Goal: Transaction & Acquisition: Download file/media

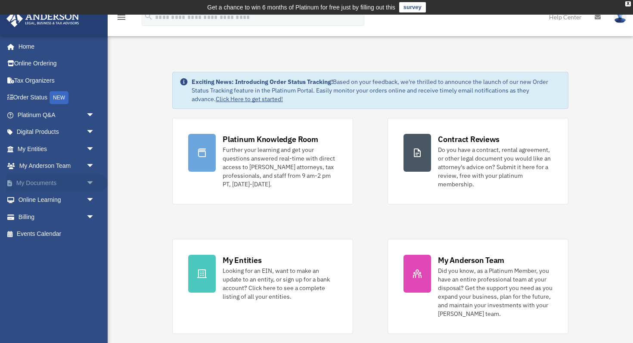
click at [34, 179] on link "My Documents arrow_drop_down" at bounding box center [57, 182] width 102 height 17
click at [89, 186] on span "arrow_drop_down" at bounding box center [94, 183] width 17 height 18
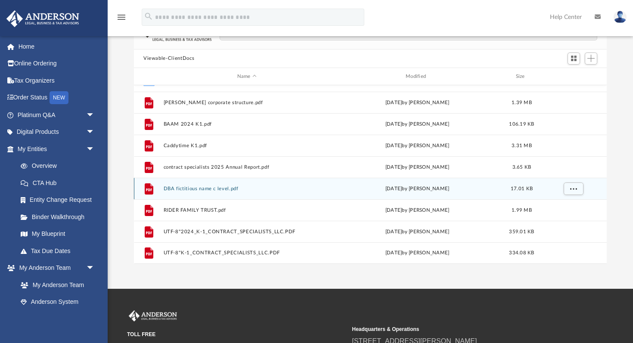
scroll to position [79, 0]
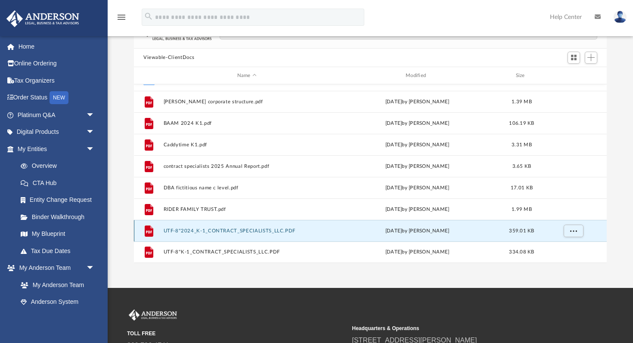
click at [198, 233] on button "UTF-8''2024_K-1_CONTRACT_SPECIALISTS_LLC.PDF" at bounding box center [247, 231] width 167 height 6
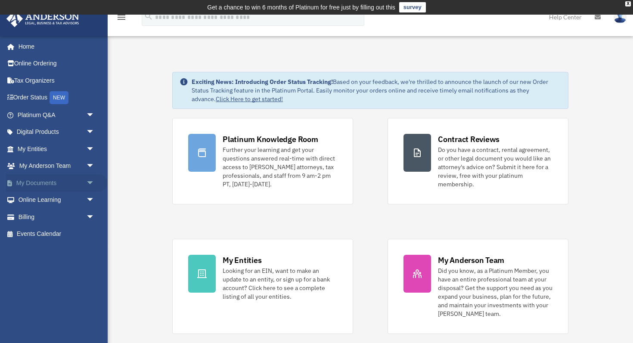
click at [45, 181] on link "My Documents arrow_drop_down" at bounding box center [57, 182] width 102 height 17
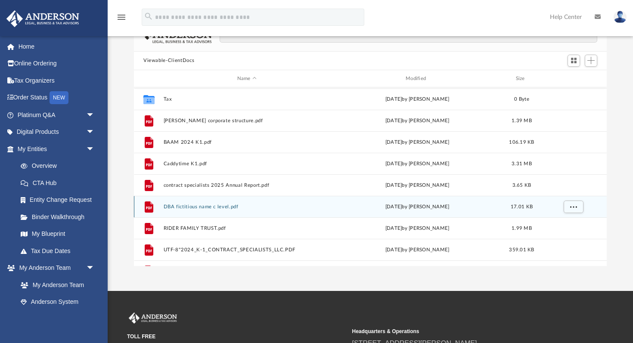
scroll to position [106, 0]
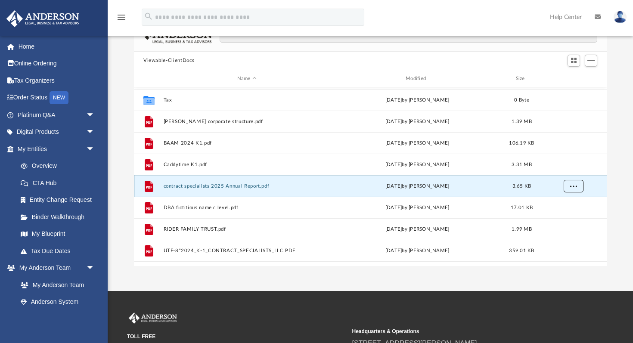
click at [574, 184] on span "More options" at bounding box center [573, 186] width 7 height 5
click at [568, 217] on li "Download" at bounding box center [565, 217] width 25 height 9
click at [578, 189] on button "More options" at bounding box center [574, 186] width 20 height 13
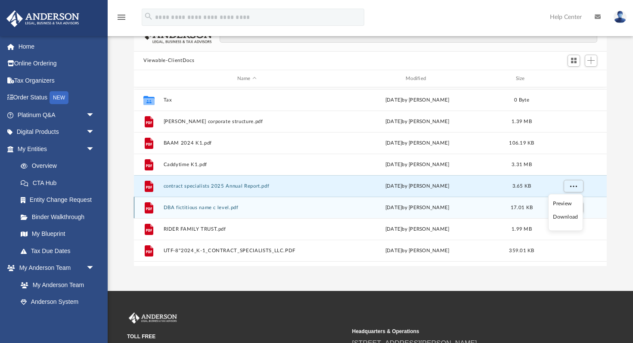
click at [312, 209] on button "DBA fictitious name c level.pdf" at bounding box center [247, 208] width 167 height 6
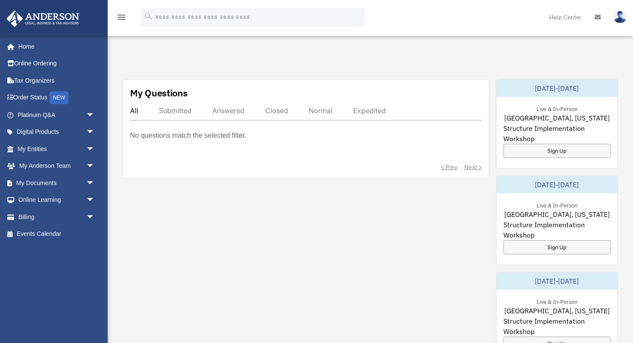
scroll to position [297, 0]
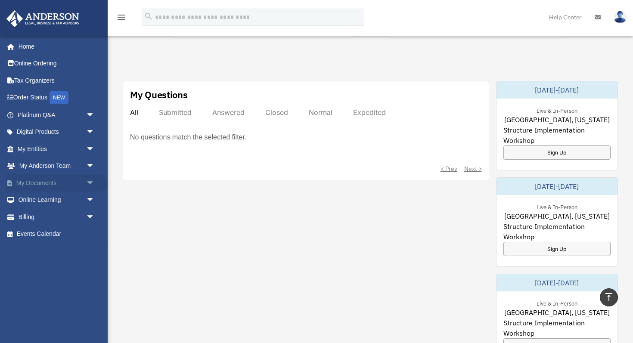
click at [49, 183] on link "My Documents arrow_drop_down" at bounding box center [57, 182] width 102 height 17
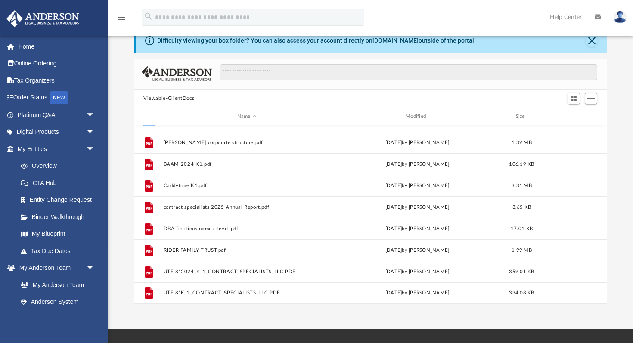
scroll to position [59, 0]
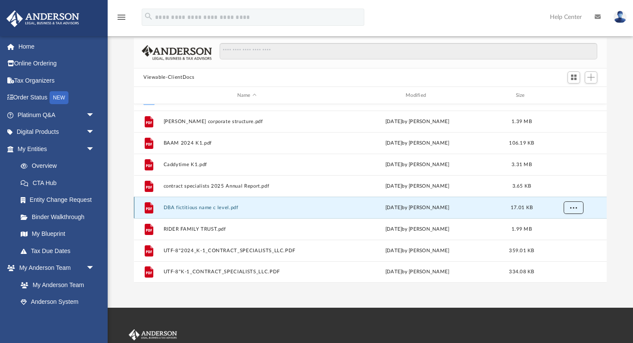
click at [575, 208] on span "More options" at bounding box center [573, 208] width 7 height 5
click at [570, 240] on li "Download" at bounding box center [565, 238] width 25 height 9
click at [575, 209] on span "More options" at bounding box center [573, 208] width 7 height 5
